Goal: Information Seeking & Learning: Learn about a topic

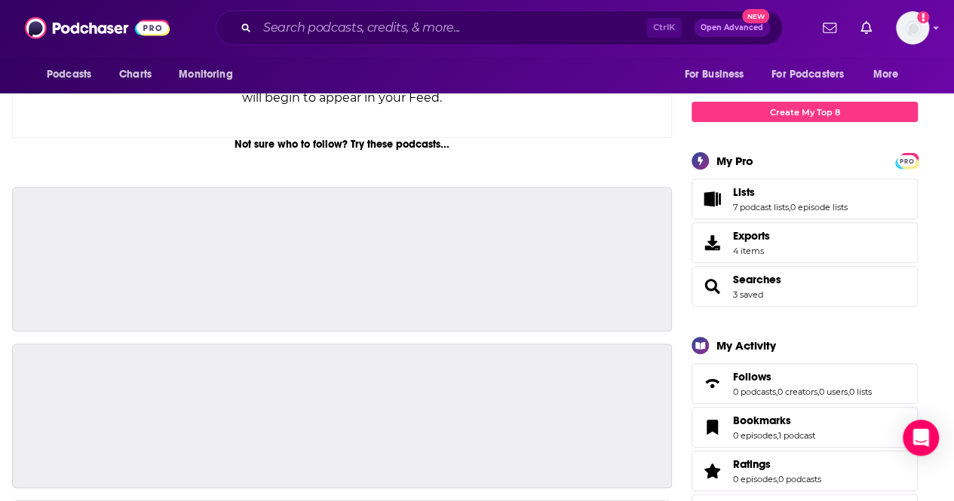
scroll to position [265, 0]
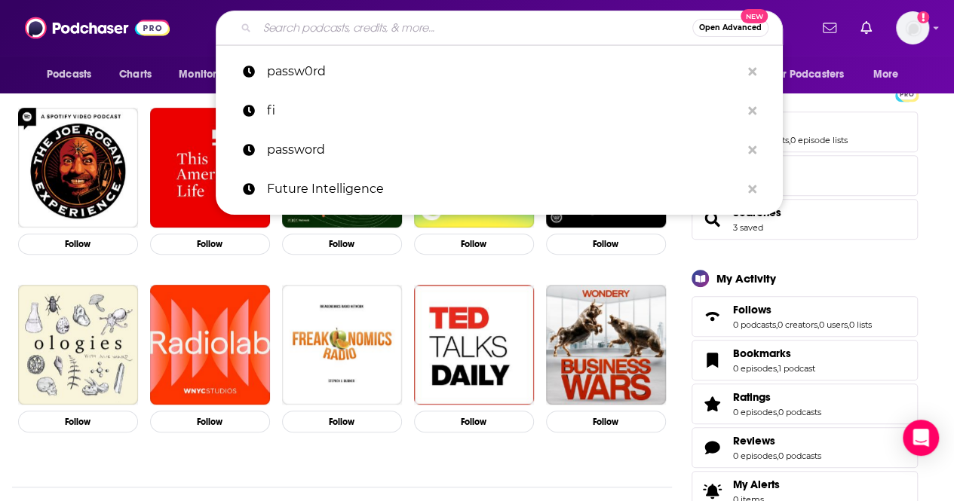
click at [363, 20] on input "Search podcasts, credits, & more..." at bounding box center [474, 28] width 435 height 24
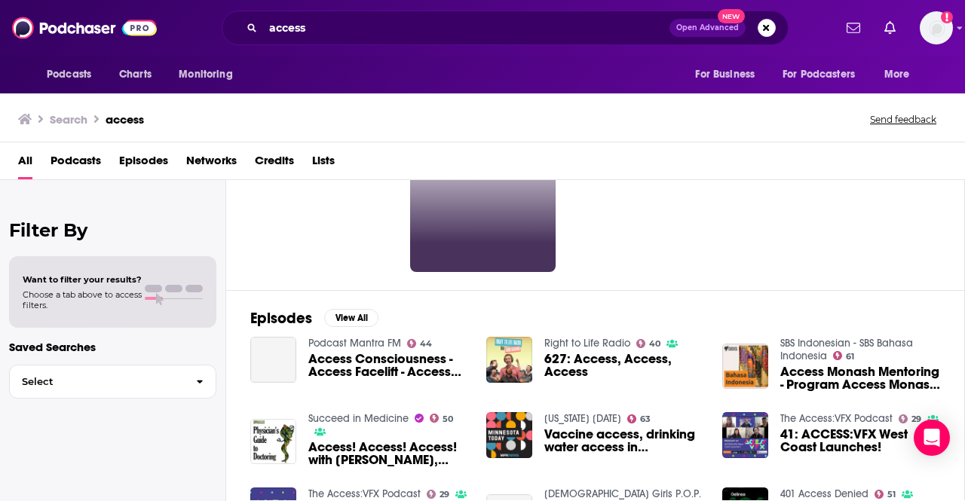
scroll to position [110, 0]
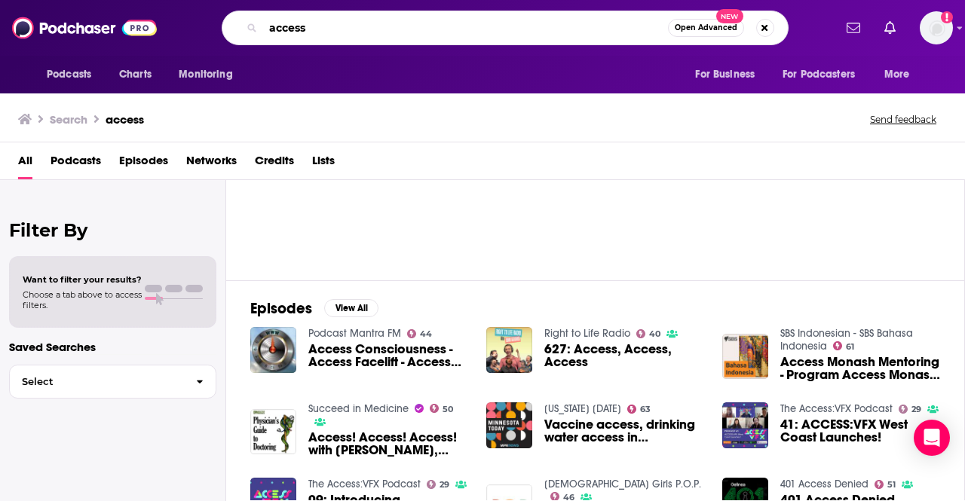
click at [334, 23] on input "access" at bounding box center [465, 28] width 405 height 24
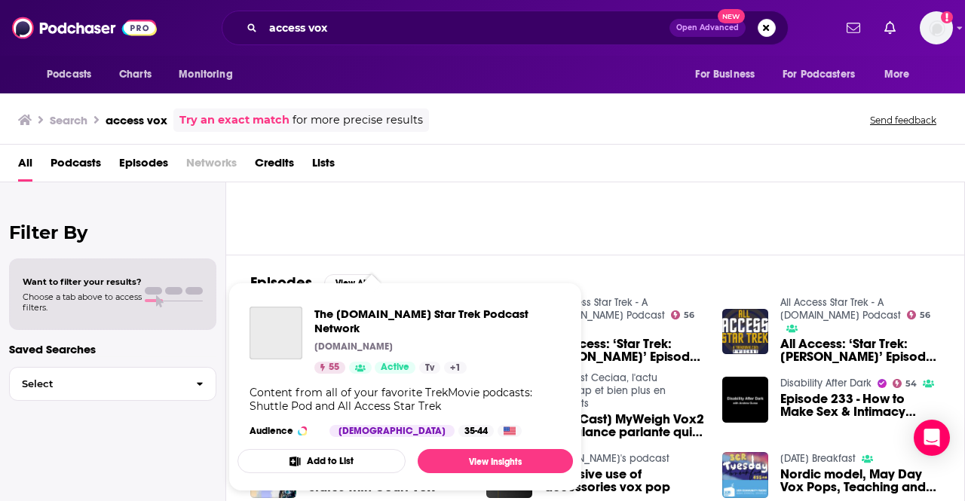
scroll to position [137, 0]
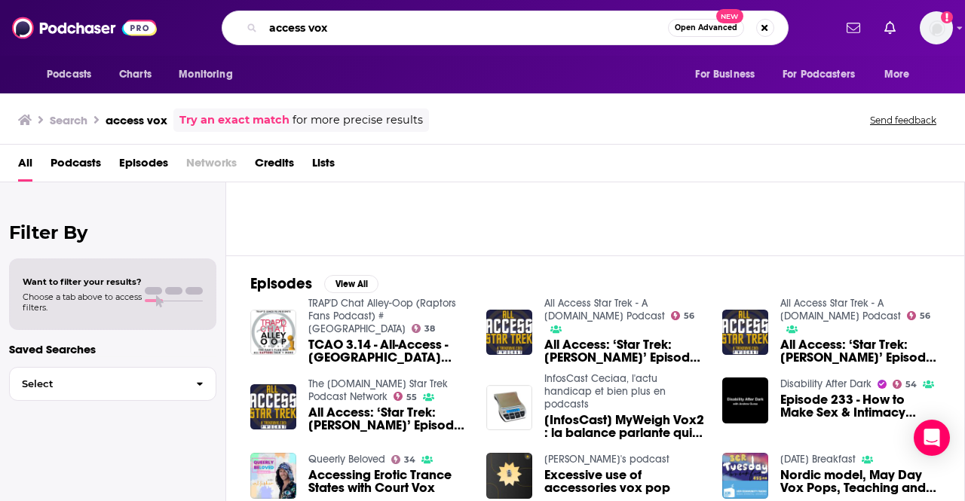
click at [309, 25] on input "access vox" at bounding box center [465, 28] width 405 height 24
type input "access"
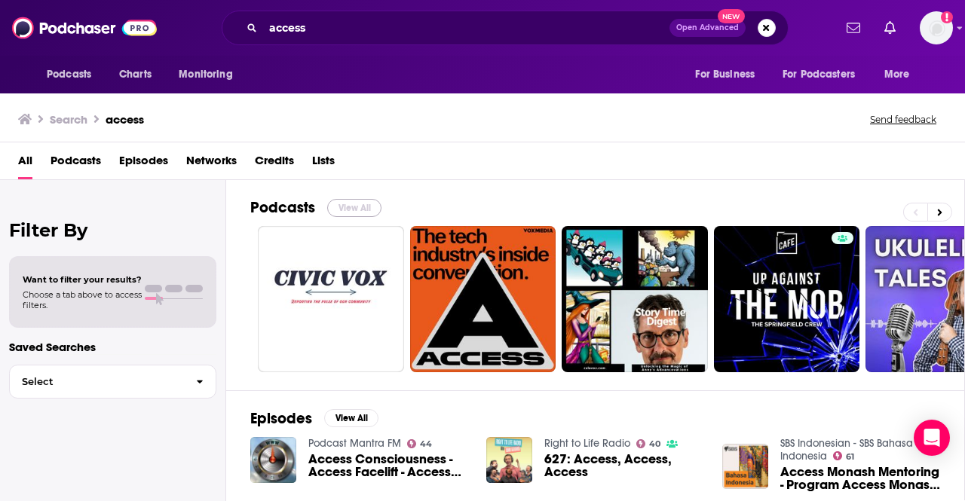
click at [345, 207] on button "View All" at bounding box center [354, 208] width 54 height 18
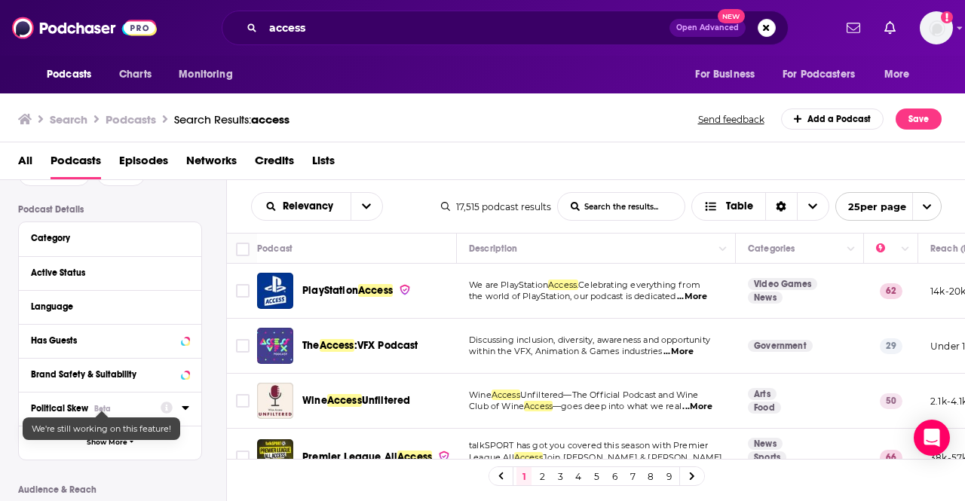
scroll to position [92, 0]
click at [135, 339] on div "Has Guests" at bounding box center [91, 340] width 120 height 11
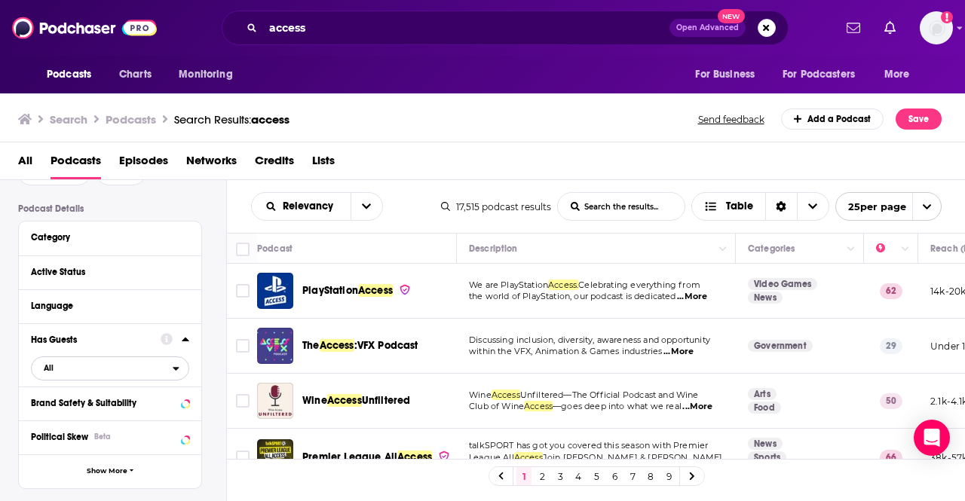
click at [115, 366] on span "All" at bounding box center [102, 368] width 141 height 20
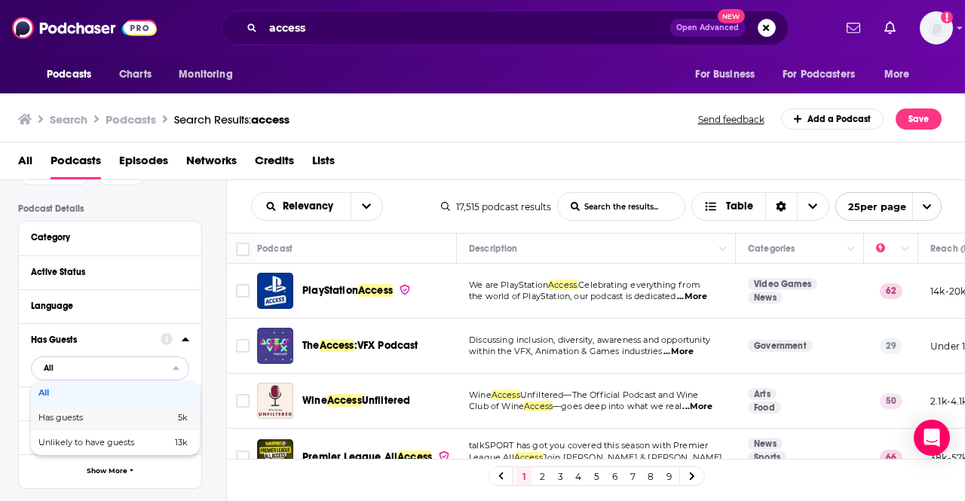
click at [103, 412] on div "Has guests 5k" at bounding box center [115, 418] width 169 height 25
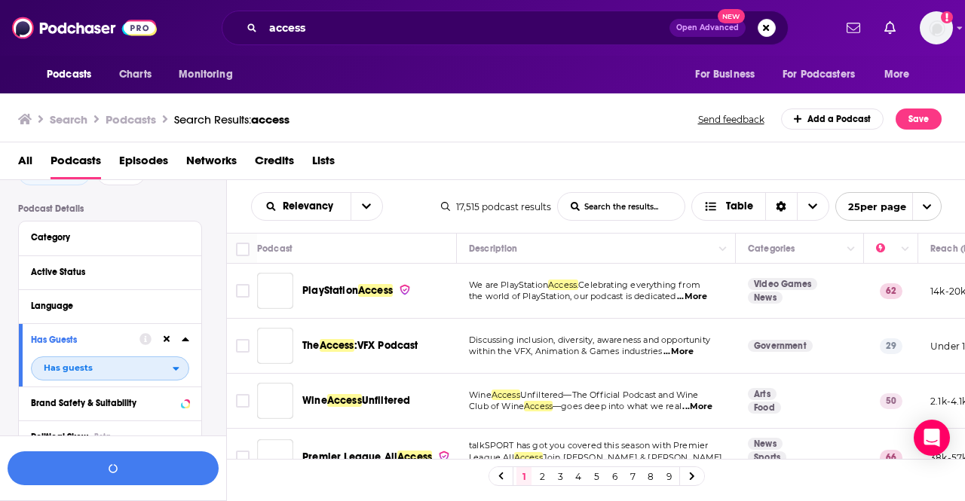
scroll to position [129, 0]
